Goal: Task Accomplishment & Management: Use online tool/utility

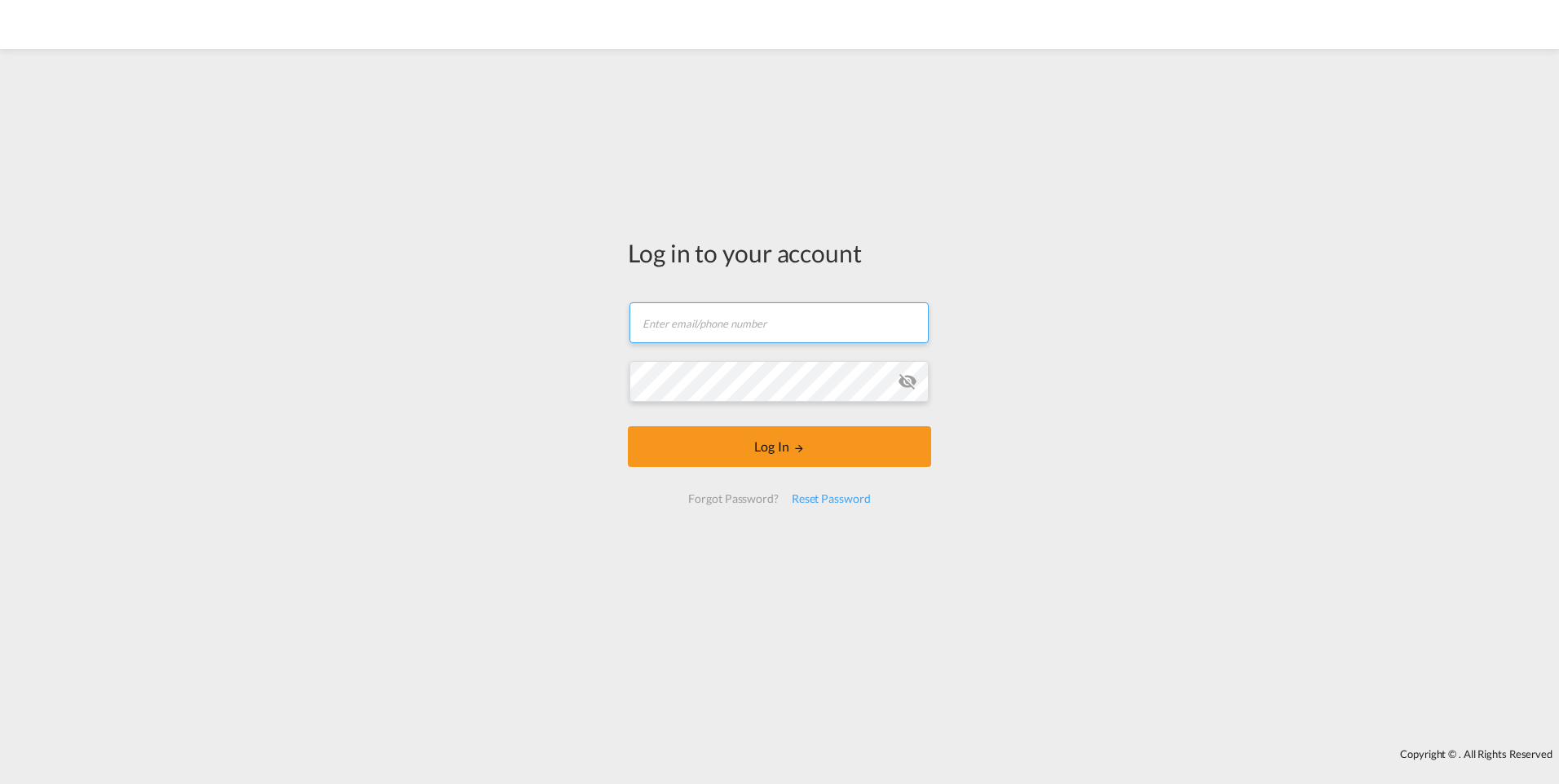
click at [707, 329] on input "text" at bounding box center [779, 323] width 299 height 41
click at [709, 329] on input "text" at bounding box center [779, 323] width 299 height 41
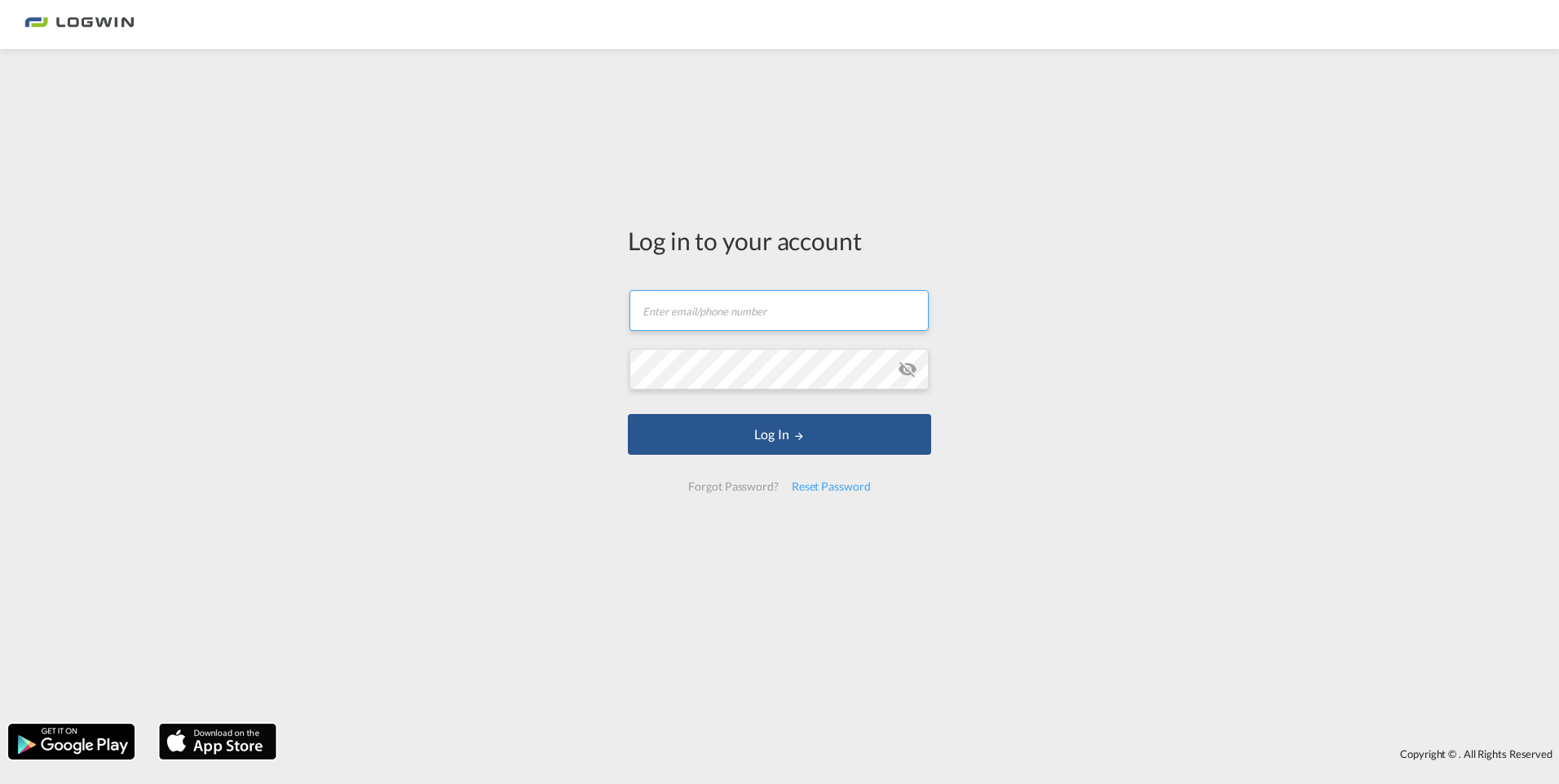
type input "[EMAIL_ADDRESS][PERSON_NAME][DOMAIN_NAME]"
click at [628, 414] on button "Log In" at bounding box center [780, 434] width 304 height 41
